Goal: Task Accomplishment & Management: Complete application form

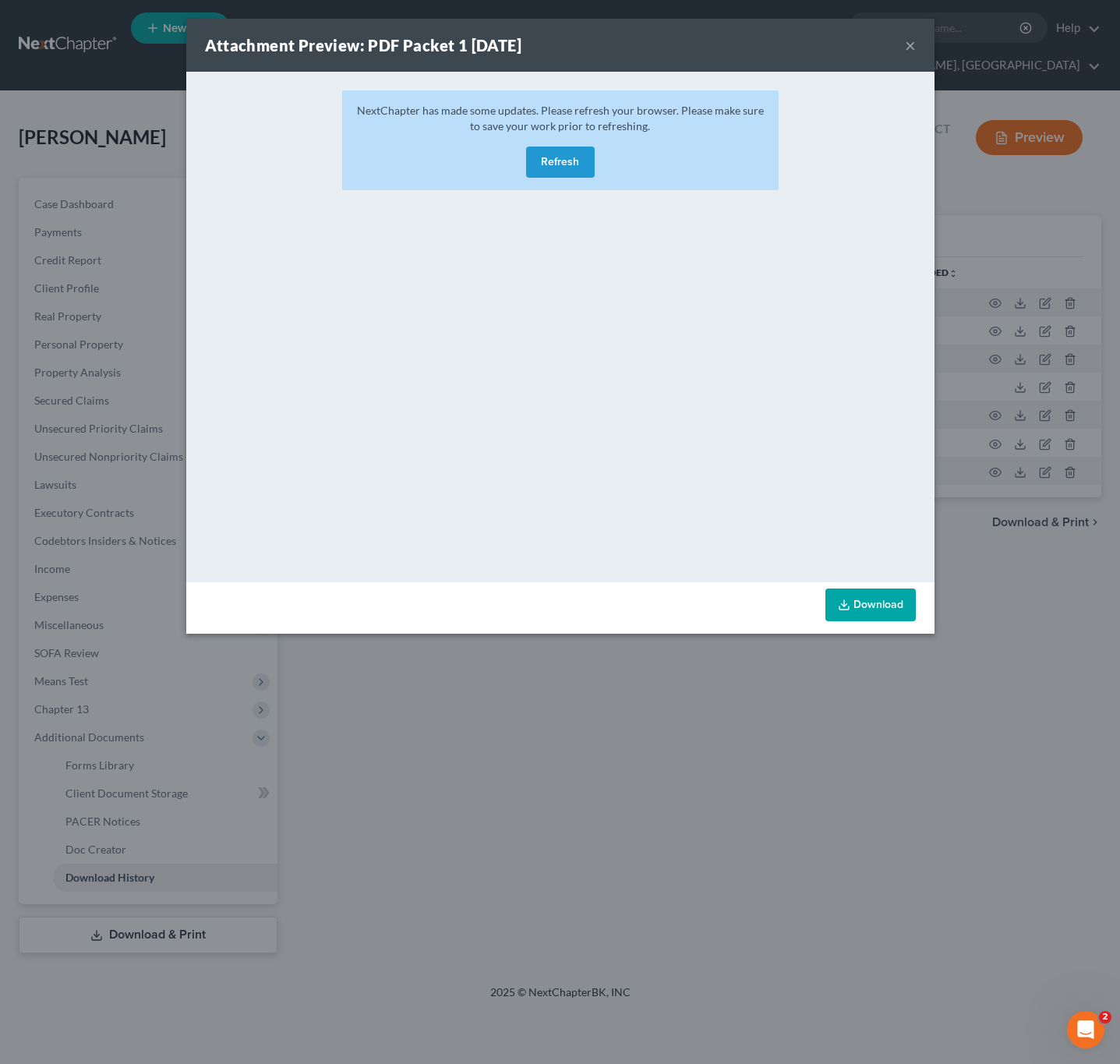
click at [568, 162] on button "Refresh" at bounding box center [560, 162] width 69 height 31
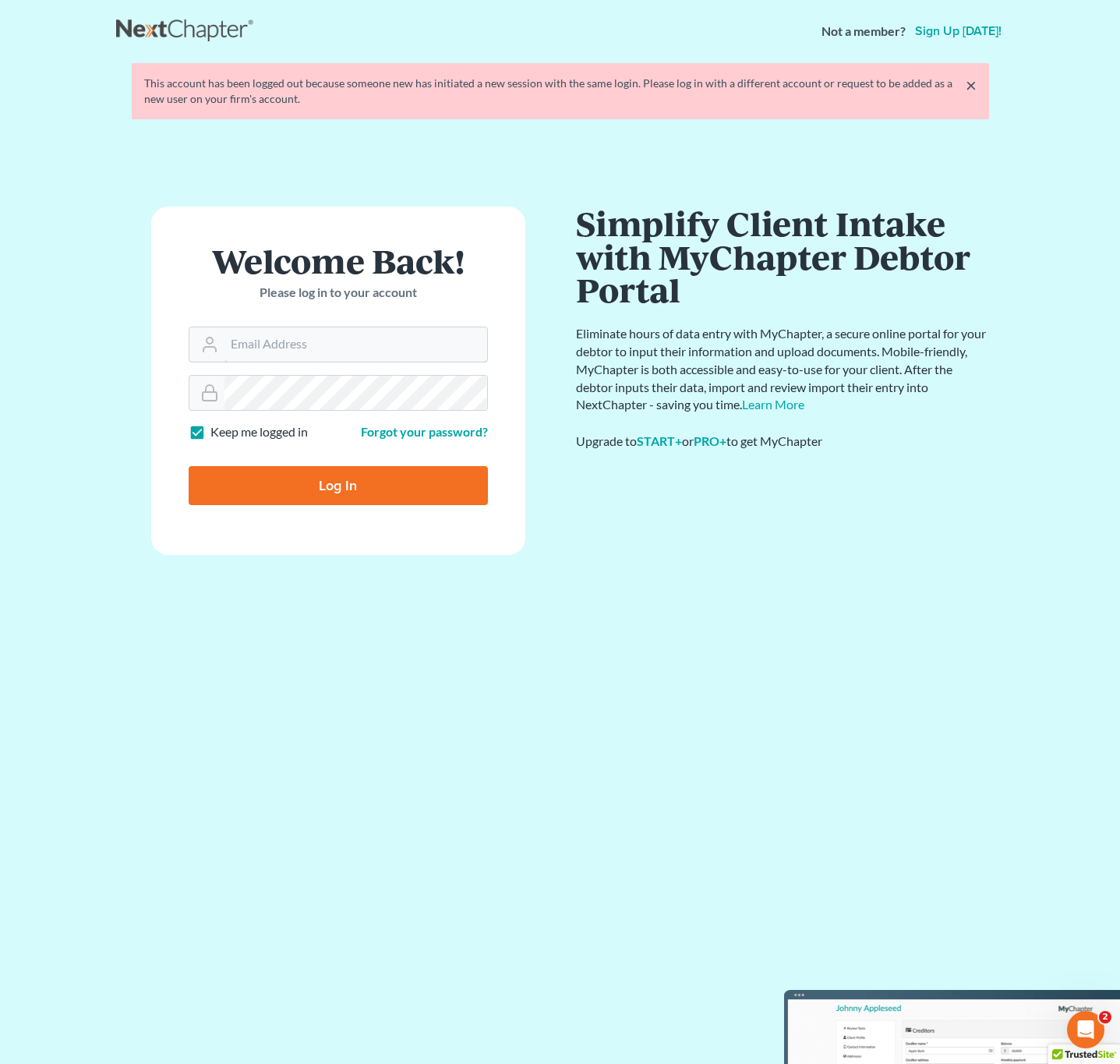
type input "[EMAIL_ADDRESS][DOMAIN_NAME]"
click at [441, 499] on input "Log In" at bounding box center [338, 485] width 300 height 39
type input "Thinking..."
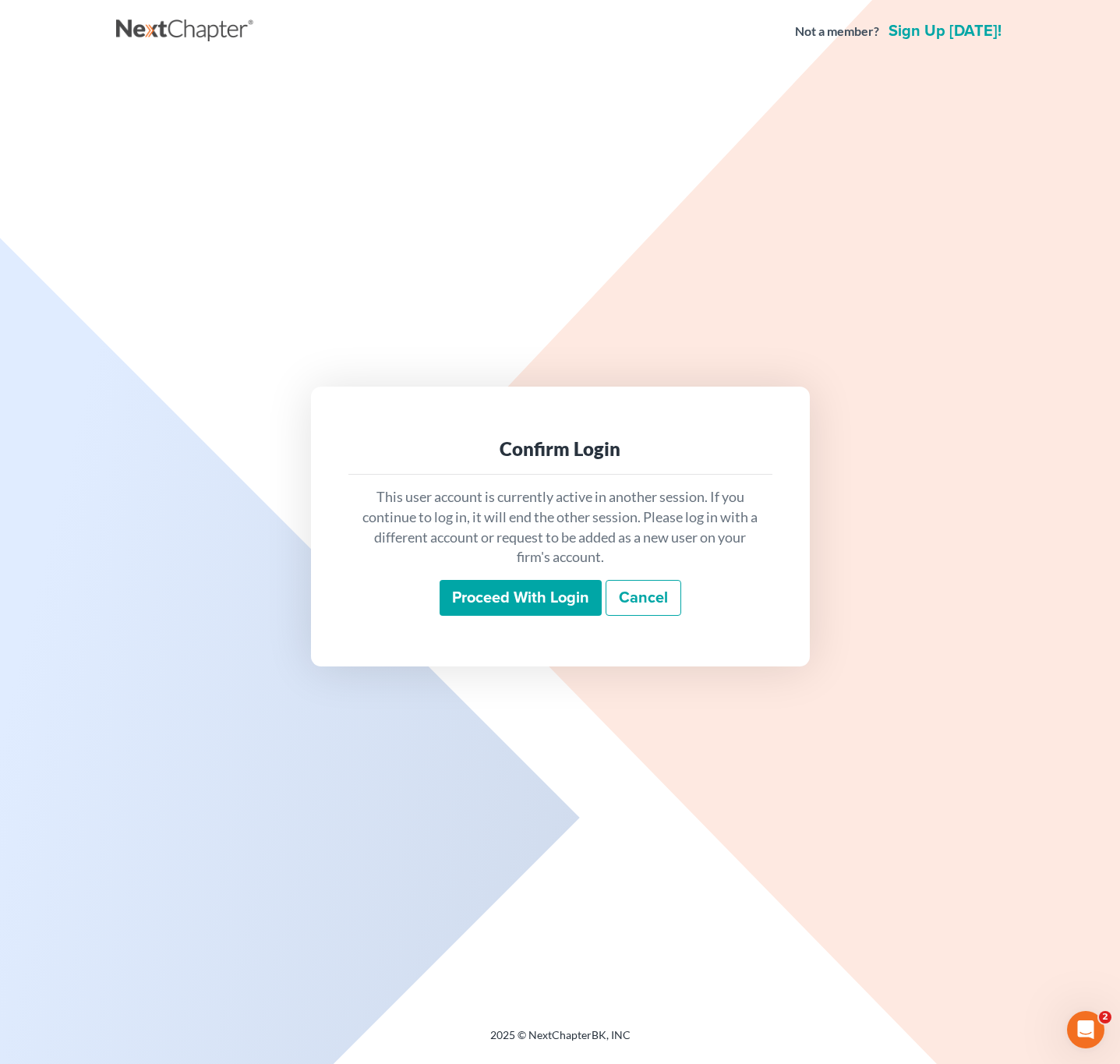
click at [525, 602] on input "Proceed with login" at bounding box center [521, 598] width 162 height 36
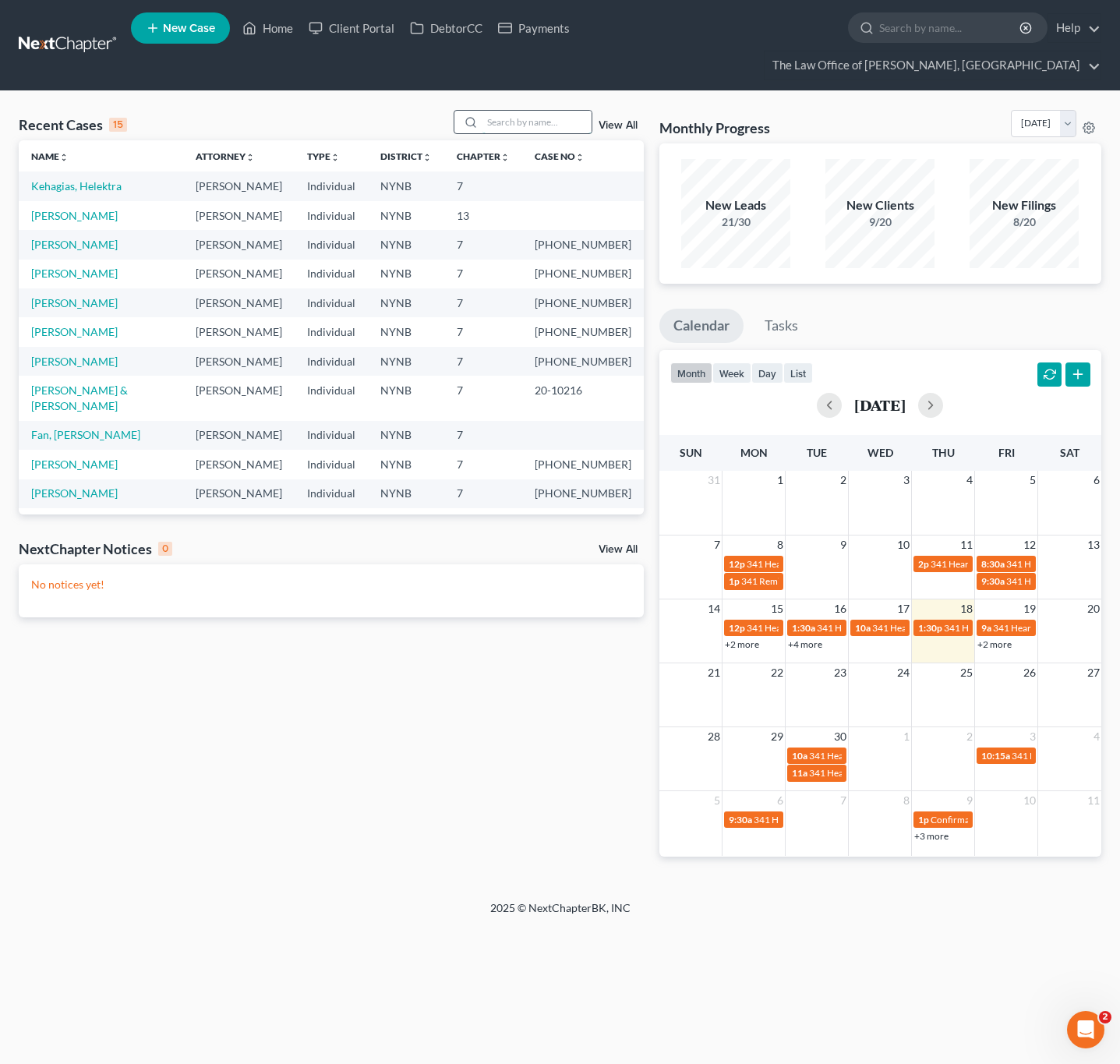
click at [554, 119] on input "search" at bounding box center [537, 122] width 109 height 23
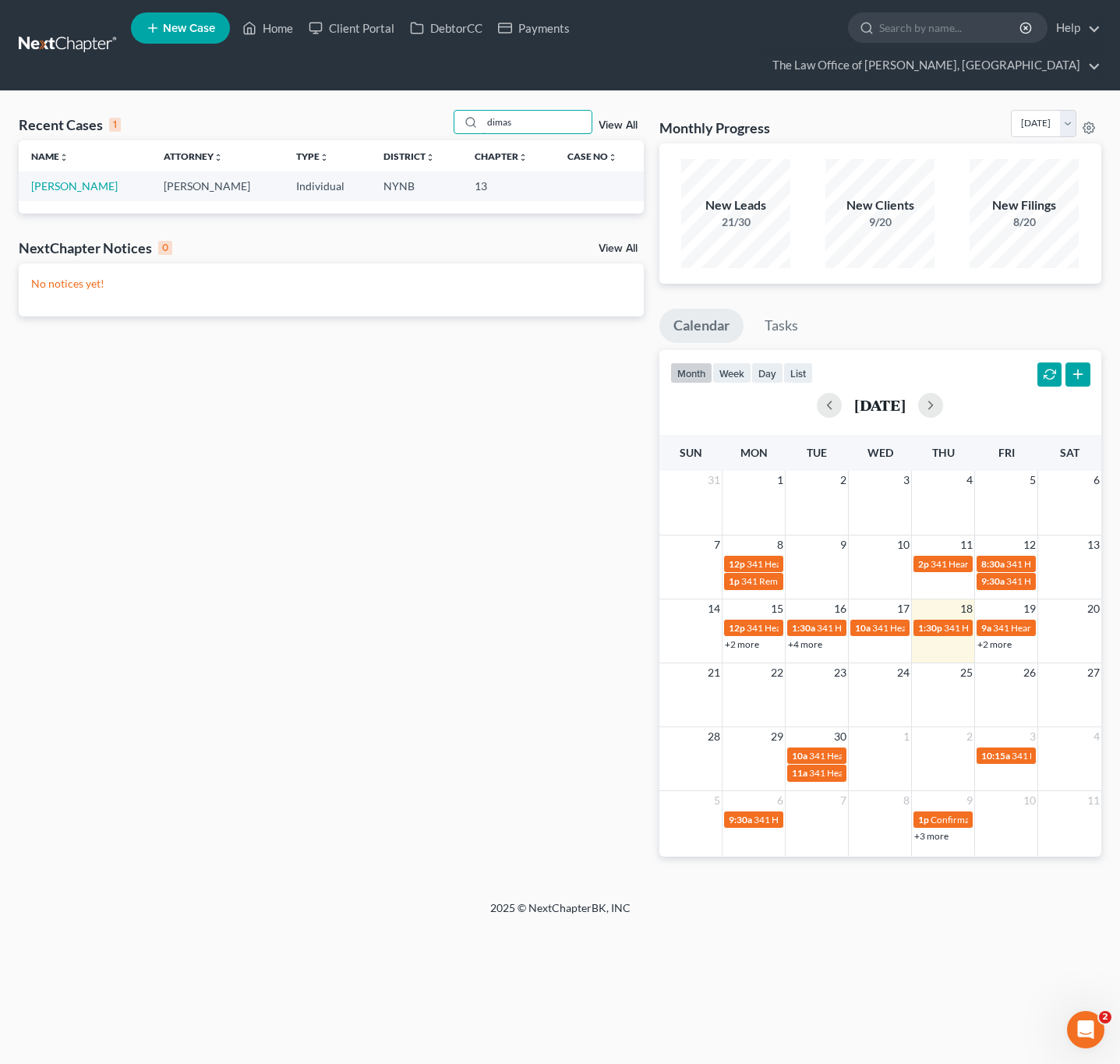
type input "dimas"
click at [75, 178] on td "[PERSON_NAME]" at bounding box center [85, 186] width 132 height 29
click at [75, 189] on link "[PERSON_NAME]" at bounding box center [74, 186] width 86 height 13
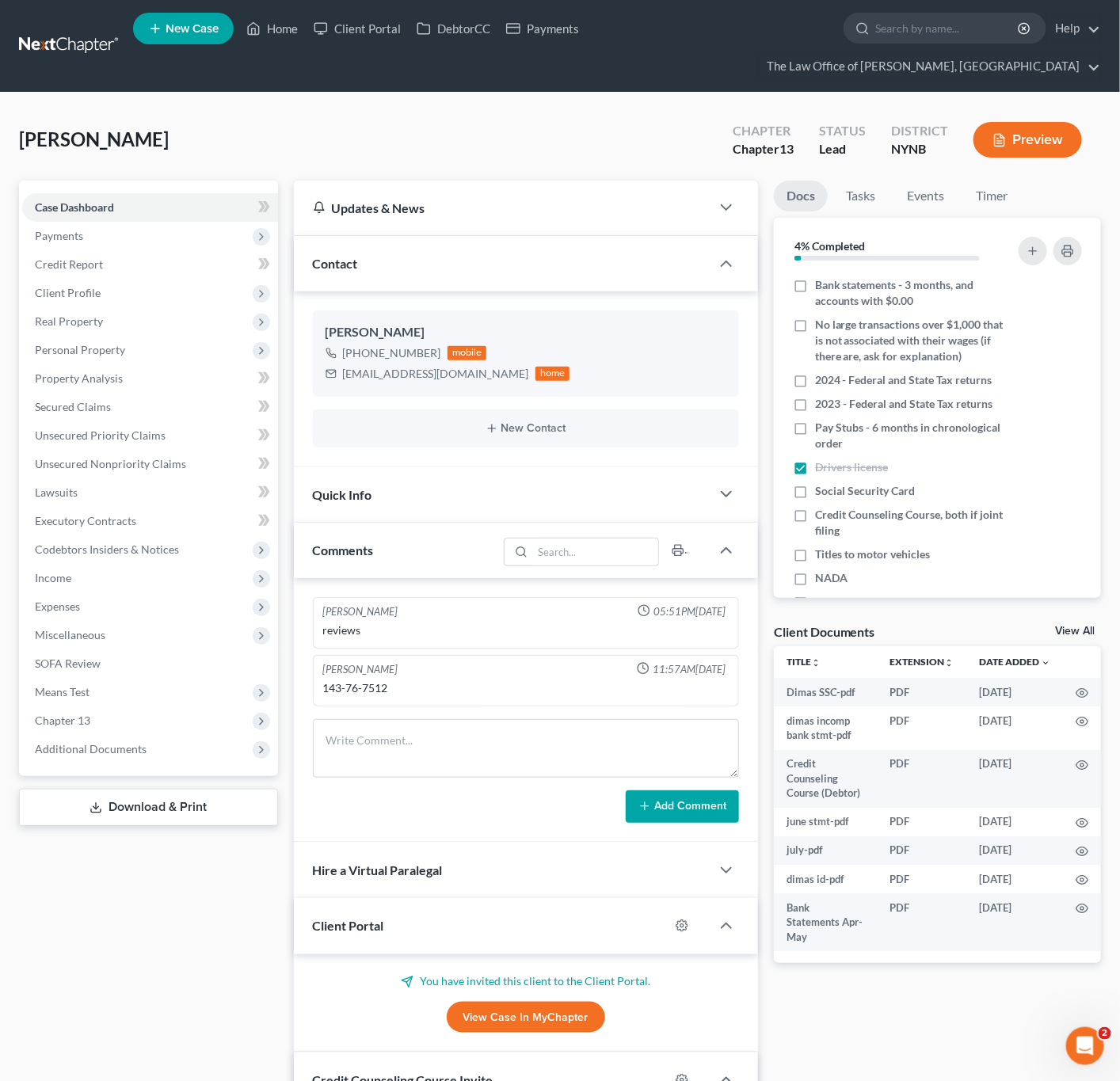
scroll to position [1018, 0]
click at [815, 499] on label "Social Security Card" at bounding box center [865, 491] width 100 height 16
click at [822, 494] on input "Social Security Card" at bounding box center [827, 488] width 10 height 10
checkbox input "true"
click at [1081, 627] on link "View All" at bounding box center [1075, 632] width 39 height 11
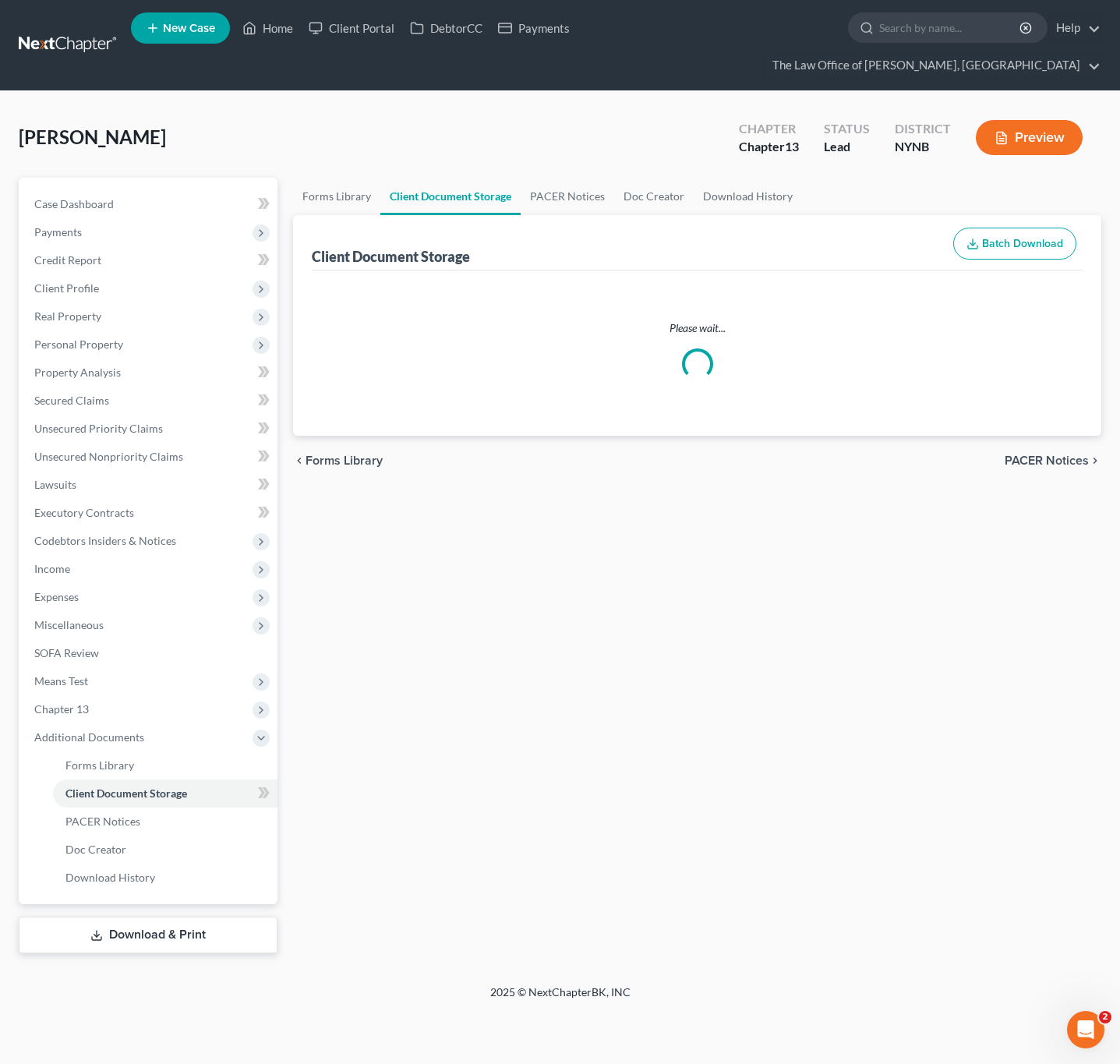
select select "1"
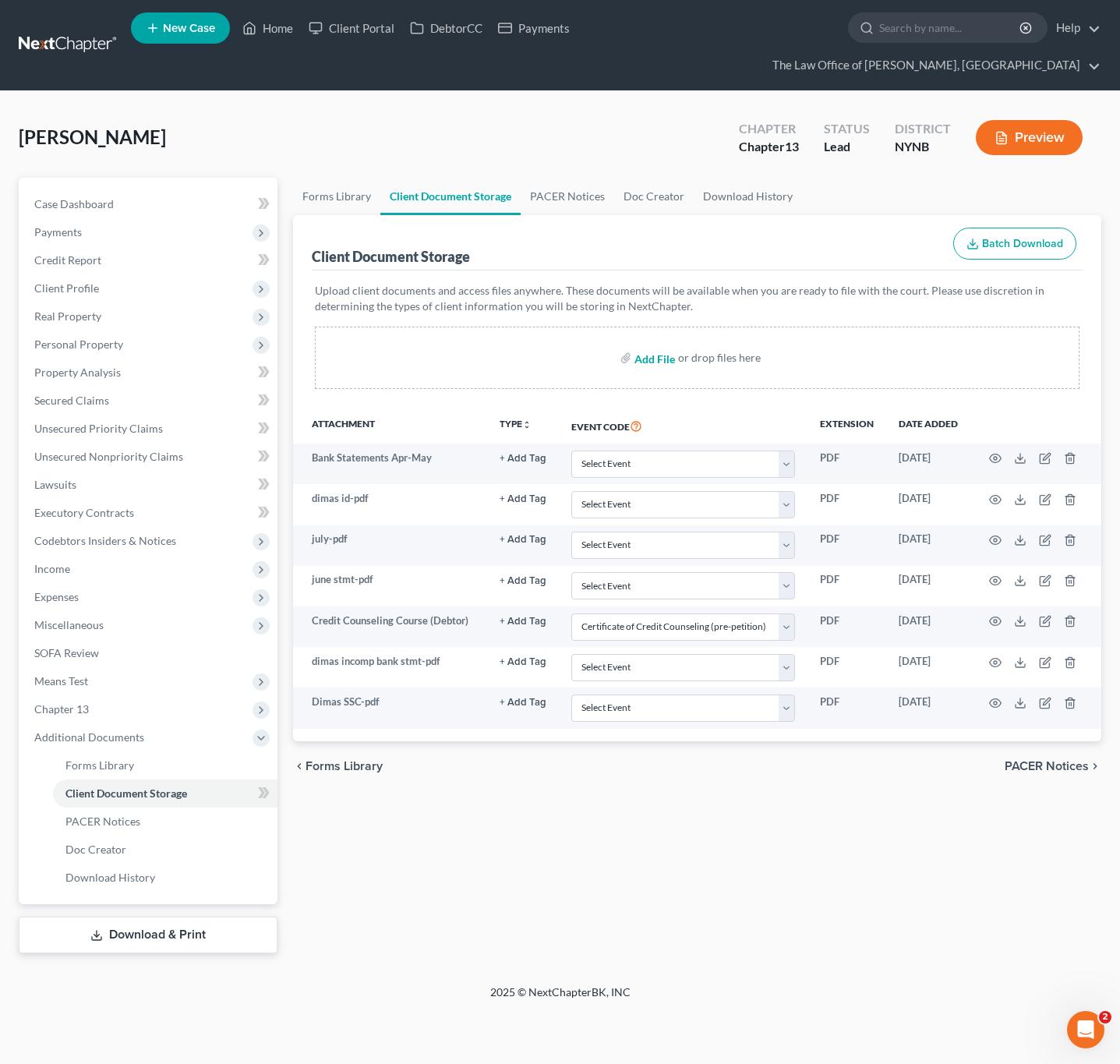
click at [643, 355] on input "file" at bounding box center [652, 358] width 37 height 28
type input "C:\fakepath\6m busi 3m pers bank st.pdf"
select select "1"
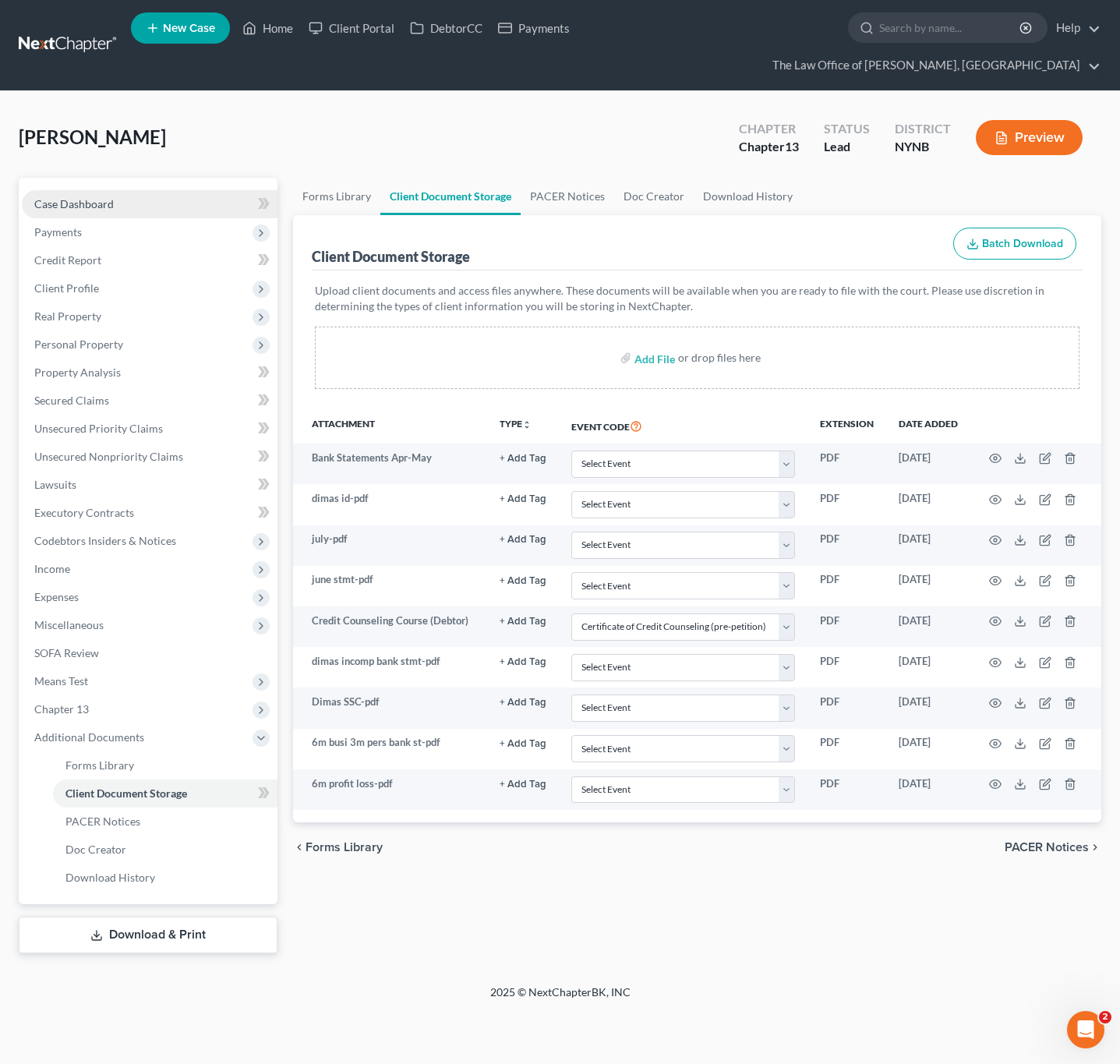
drag, startPoint x: 157, startPoint y: 199, endPoint x: 223, endPoint y: 205, distance: 66.3
click at [157, 199] on link "Case Dashboard" at bounding box center [150, 204] width 256 height 28
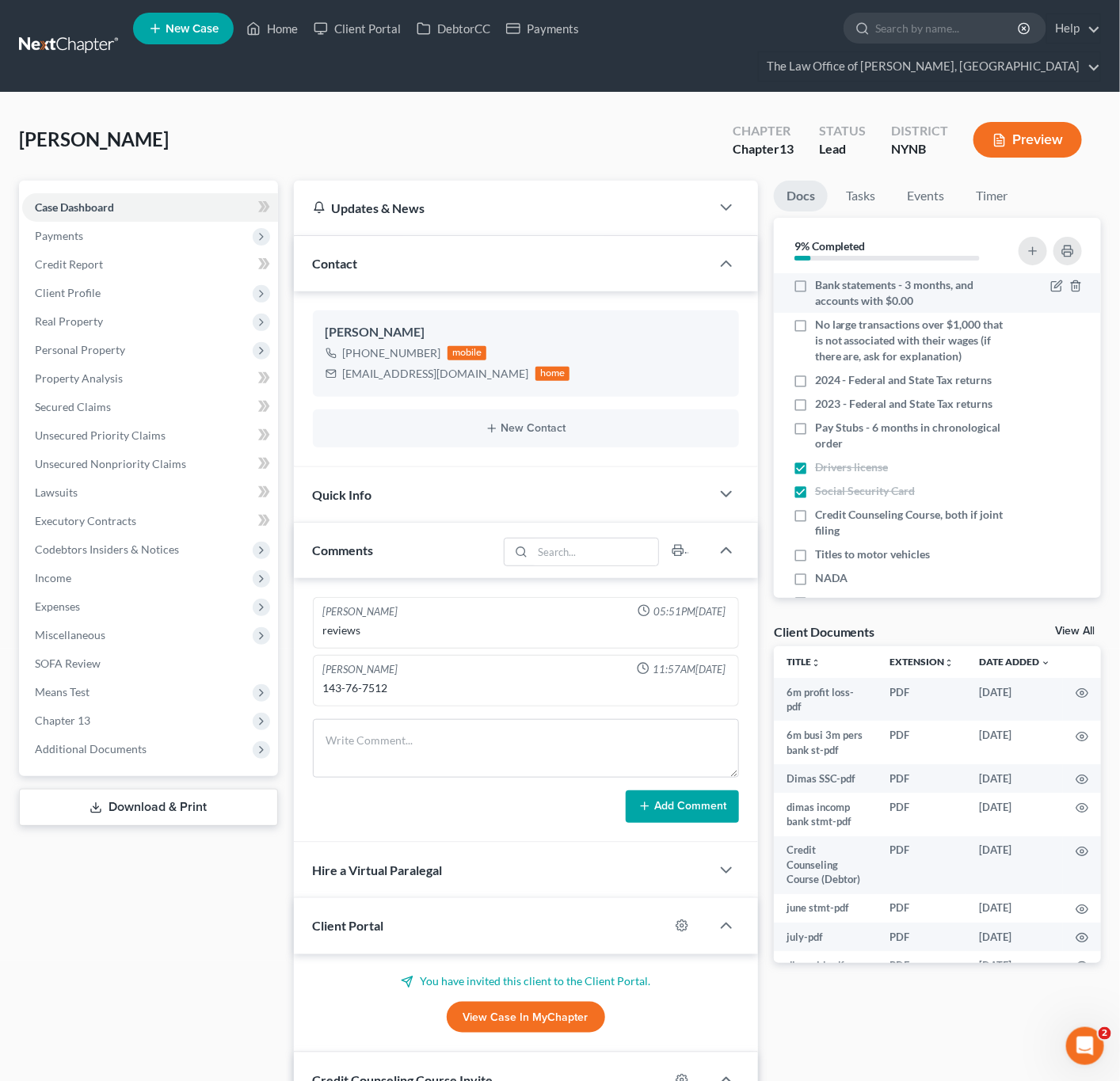
scroll to position [1018, 0]
click at [815, 288] on label "Bank statements - 3 months, and accounts with $0.00" at bounding box center [911, 292] width 191 height 31
click at [822, 288] on input "Bank statements - 3 months, and accounts with $0.00" at bounding box center [827, 282] width 10 height 10
checkbox input "true"
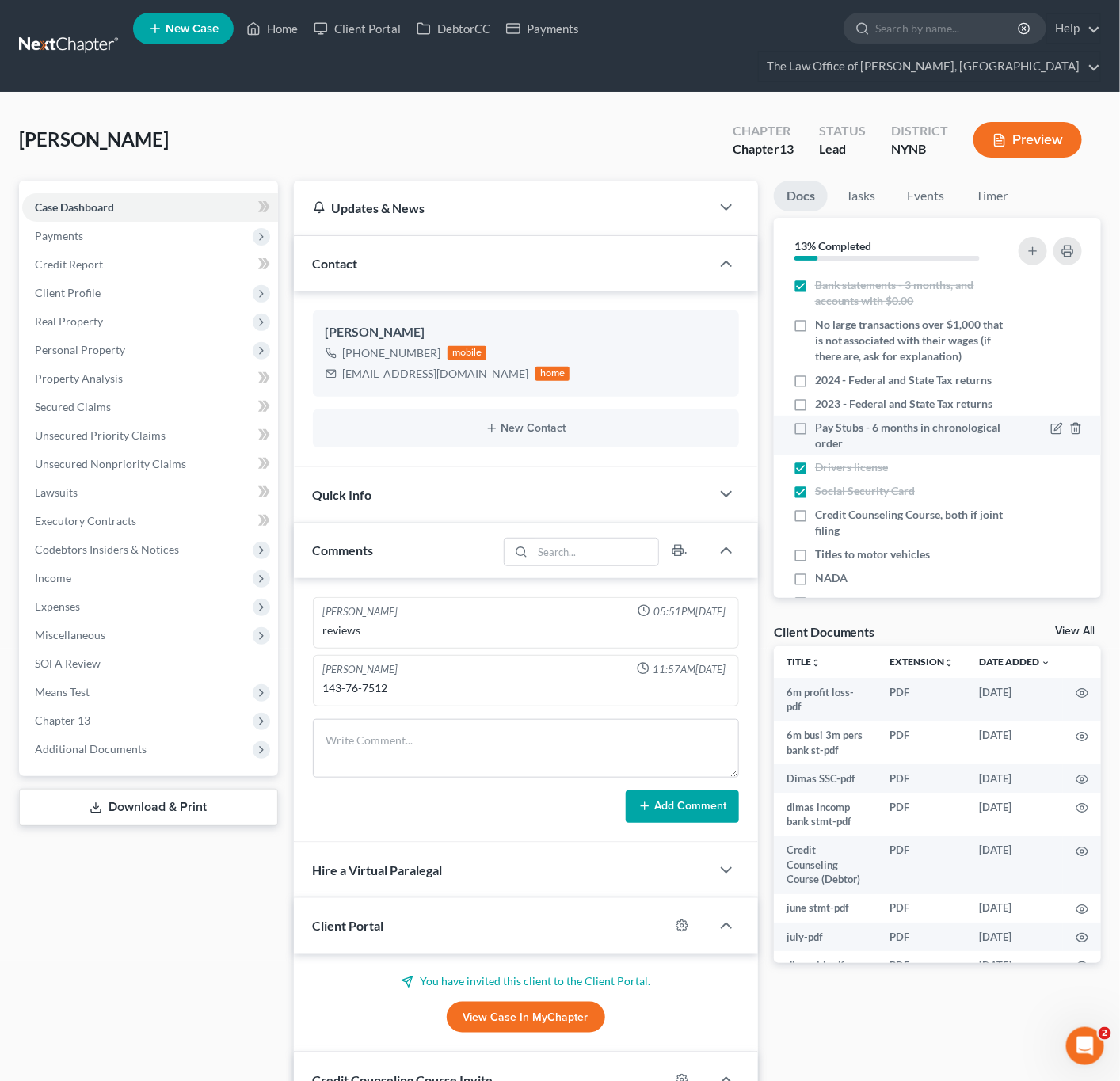
click at [815, 451] on label "Pay Stubs - 6 months in chronological order" at bounding box center [911, 435] width 191 height 31
click at [822, 430] on input "Pay Stubs - 6 months in chronological order" at bounding box center [827, 425] width 10 height 10
checkbox input "true"
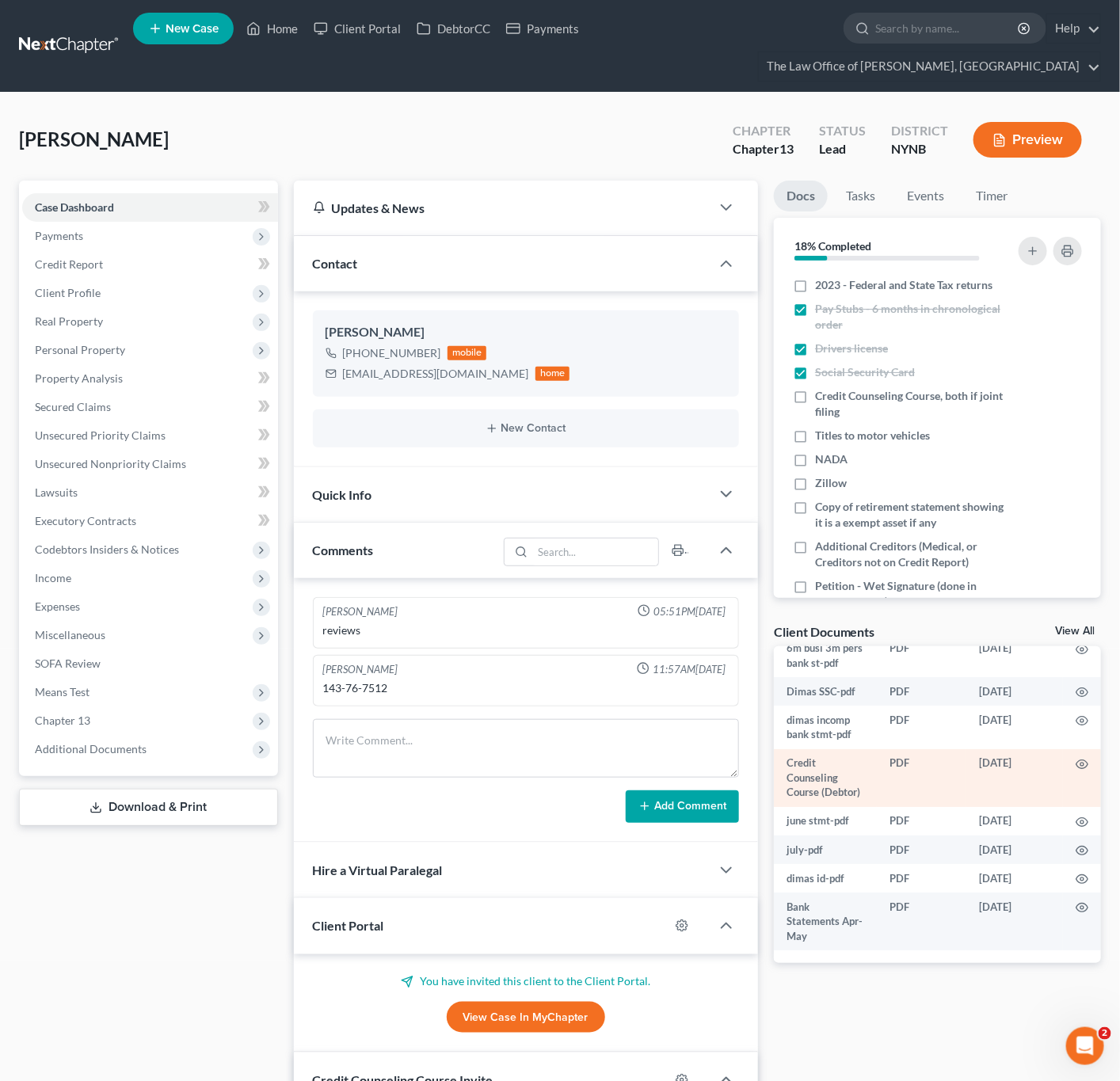
scroll to position [118, 0]
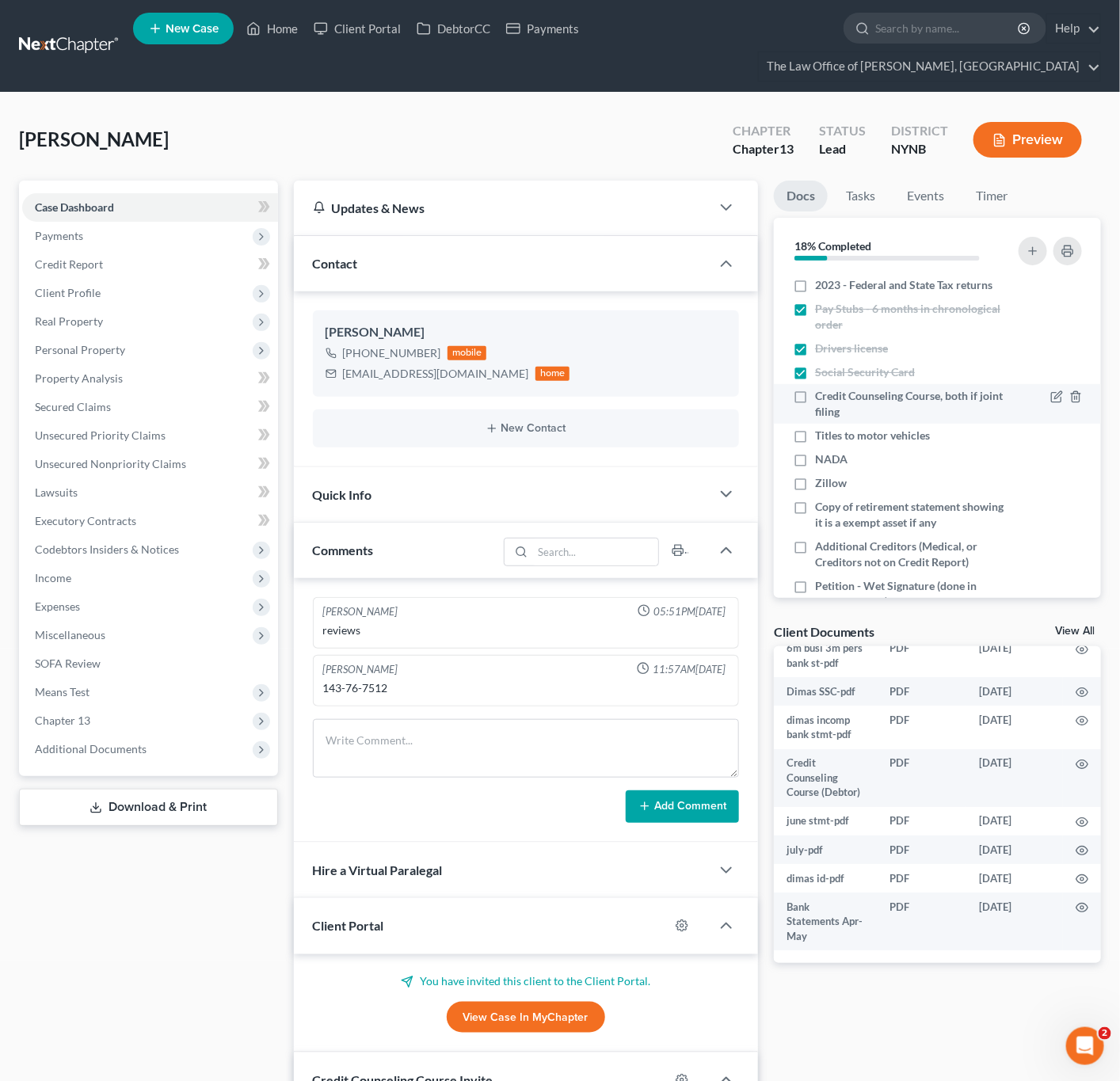
drag, startPoint x: 801, startPoint y: 442, endPoint x: 794, endPoint y: 447, distance: 8.6
click at [815, 420] on label "Credit Counseling Course, both if joint filing" at bounding box center [911, 404] width 191 height 31
click at [822, 399] on input "Credit Counseling Course, both if joint filing" at bounding box center [827, 393] width 10 height 10
checkbox input "true"
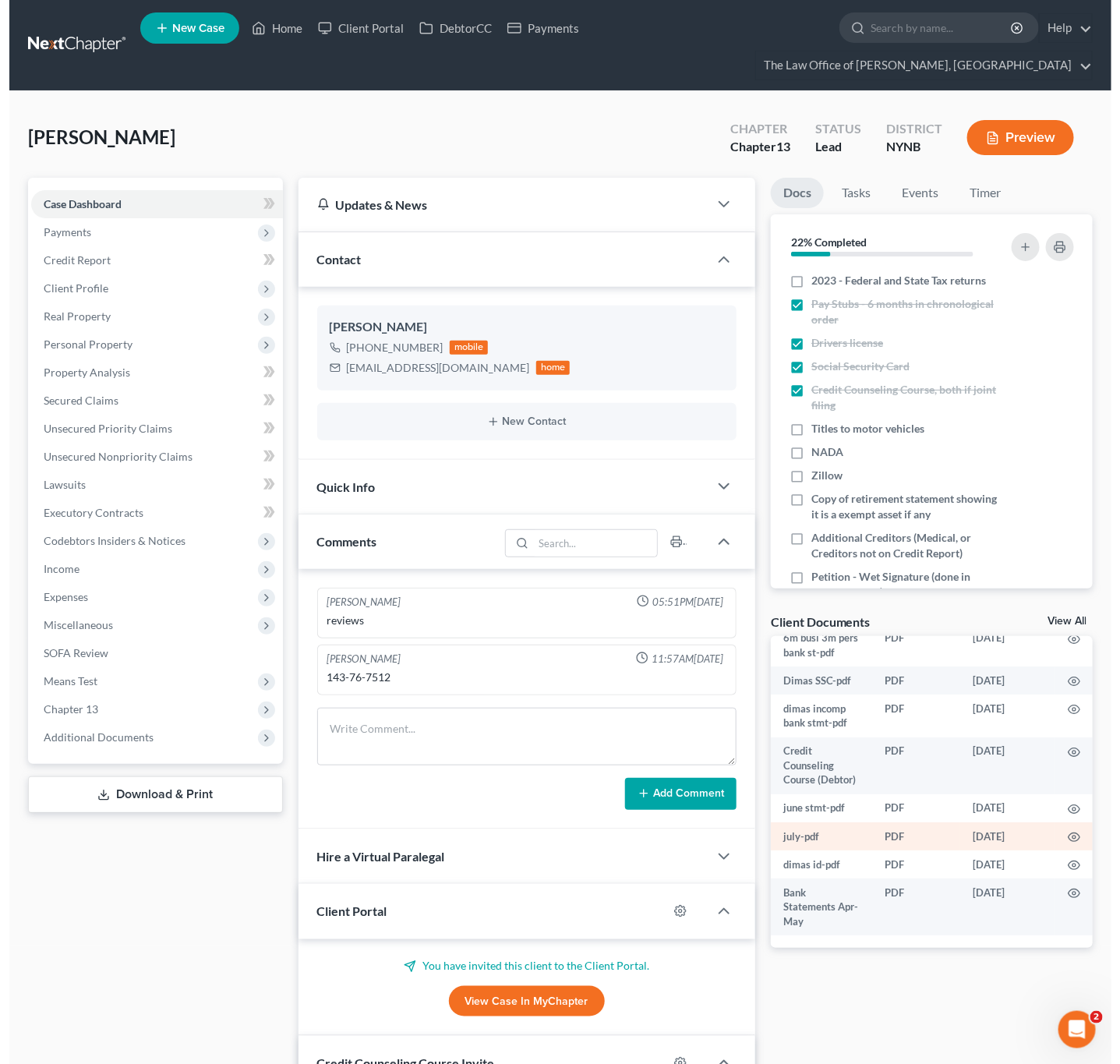
scroll to position [157, 0]
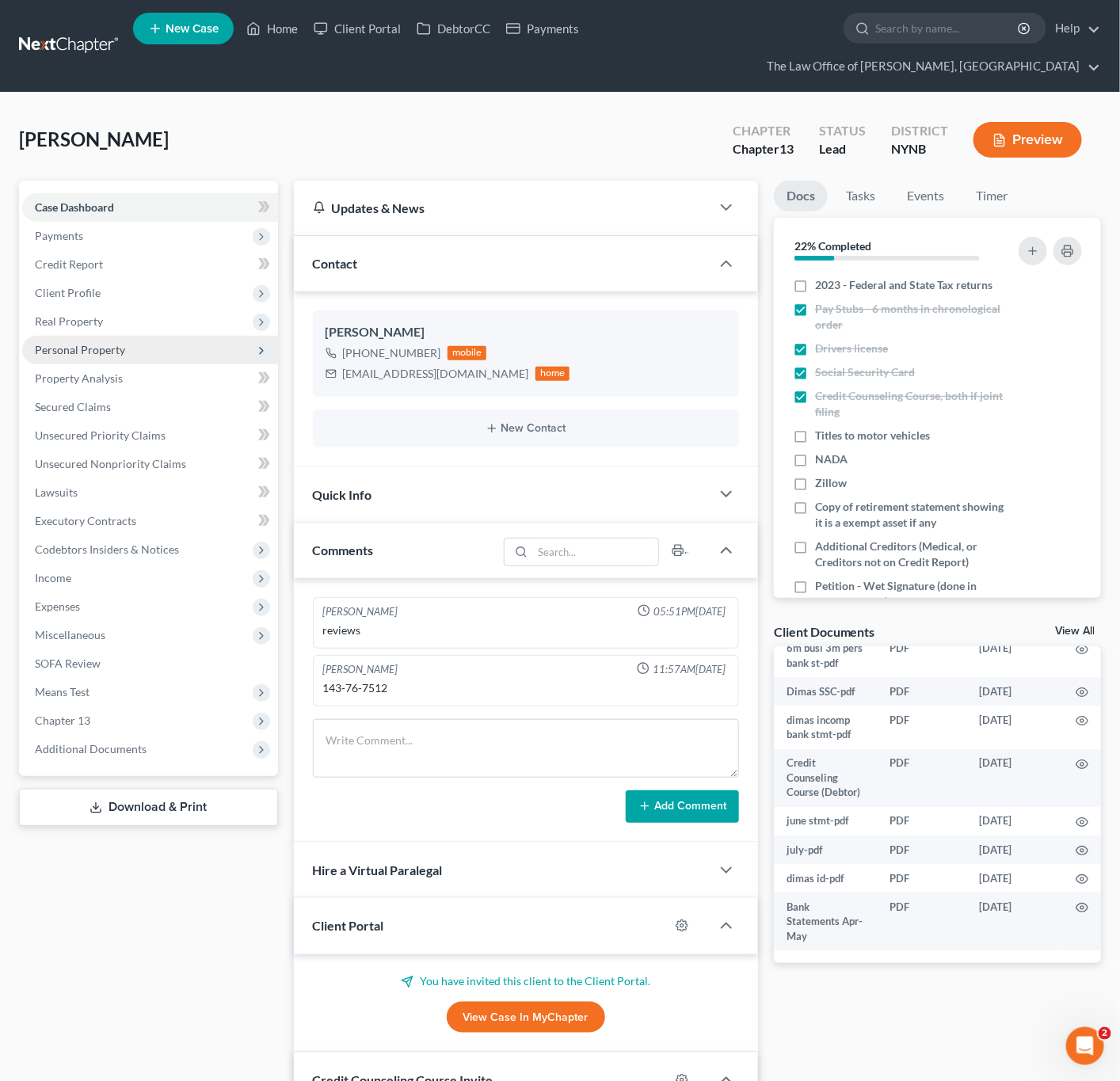
click at [118, 354] on span "Personal Property" at bounding box center [80, 350] width 90 height 14
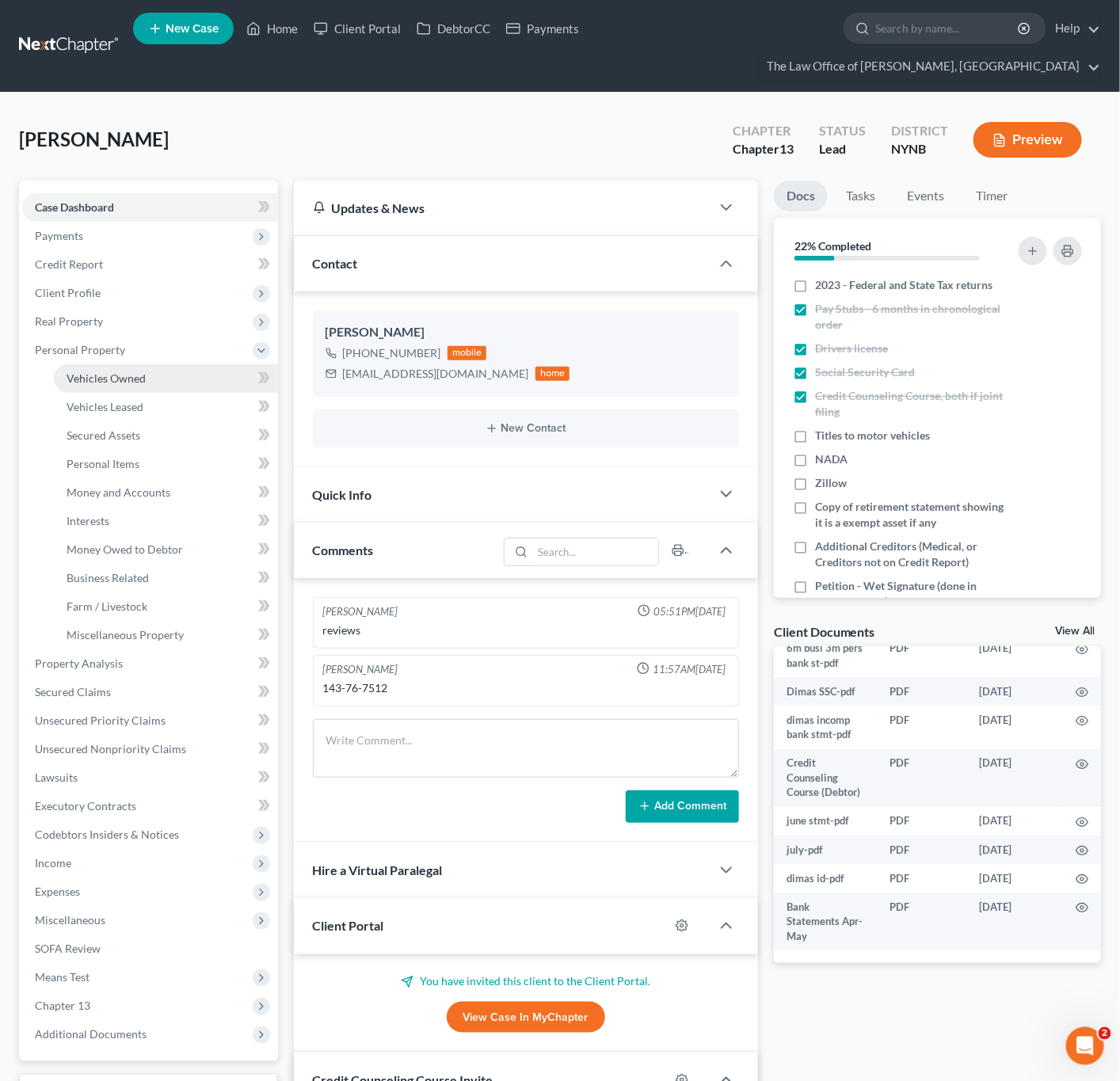
click at [113, 381] on span "Vehicles Owned" at bounding box center [106, 378] width 79 height 14
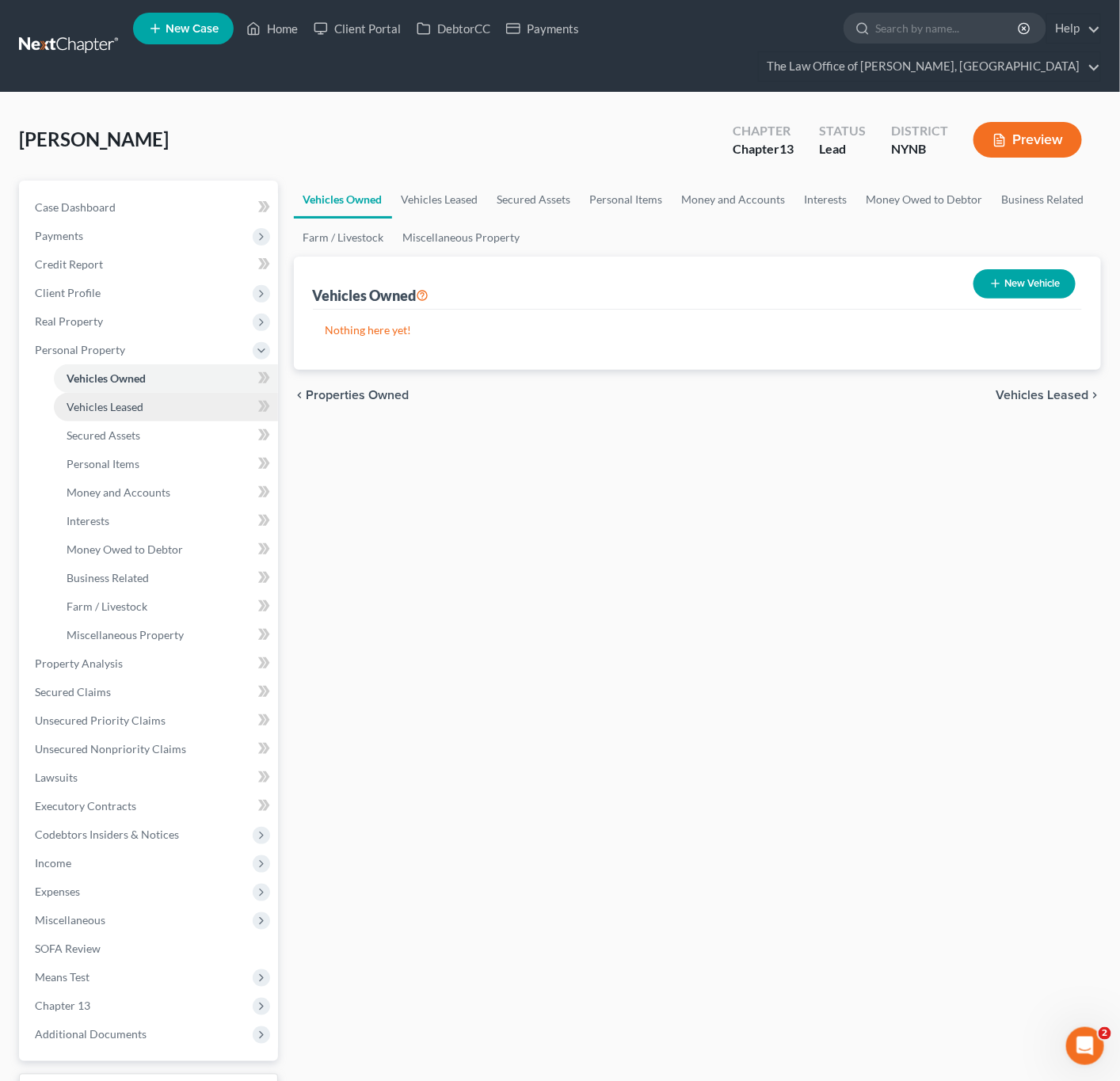
click at [114, 408] on span "Vehicles Leased" at bounding box center [105, 407] width 77 height 14
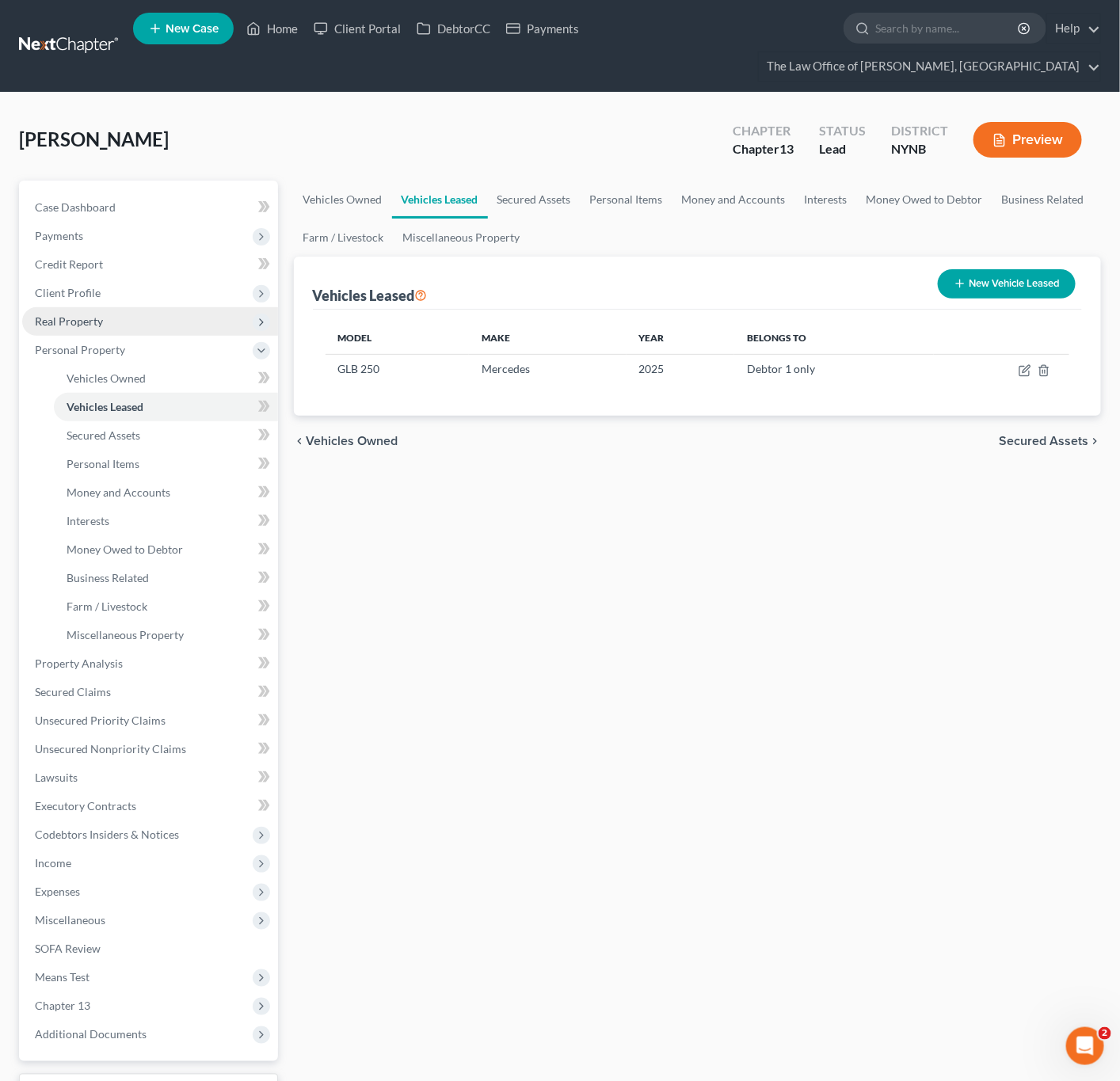
click at [118, 316] on span "Real Property" at bounding box center [151, 321] width 256 height 28
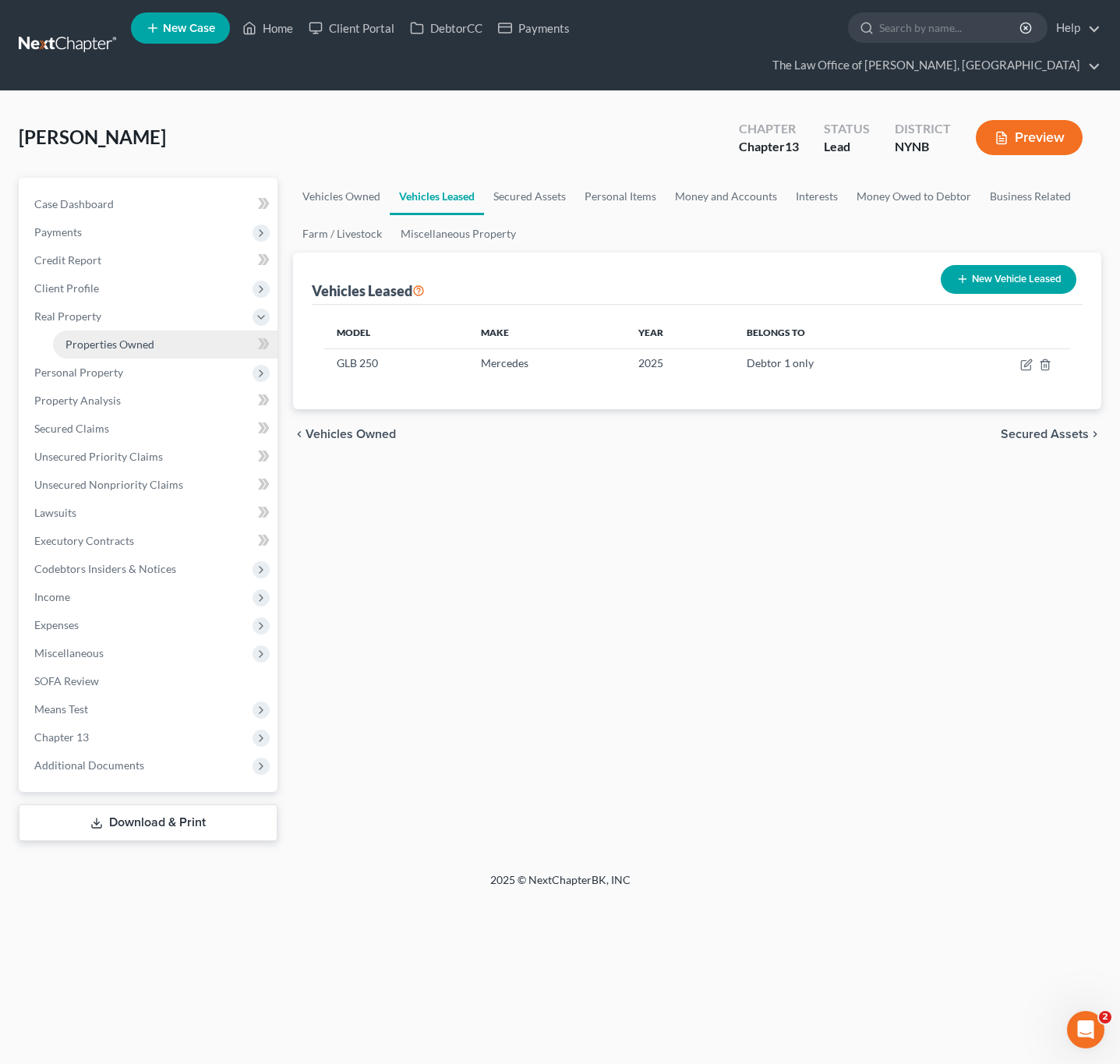
click at [111, 344] on span "Properties Owned" at bounding box center [110, 344] width 89 height 13
